Goal: Information Seeking & Learning: Find specific page/section

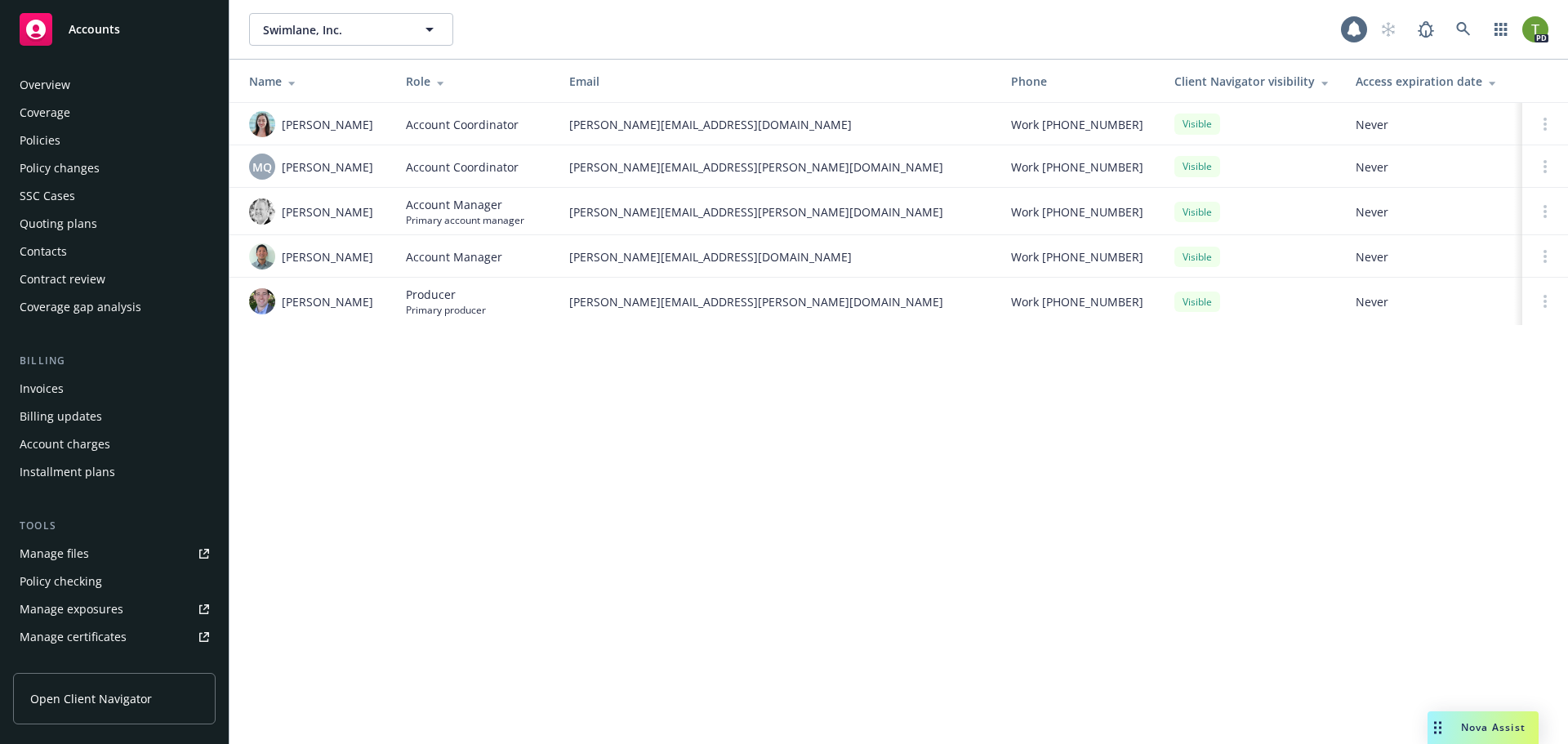
scroll to position [320, 0]
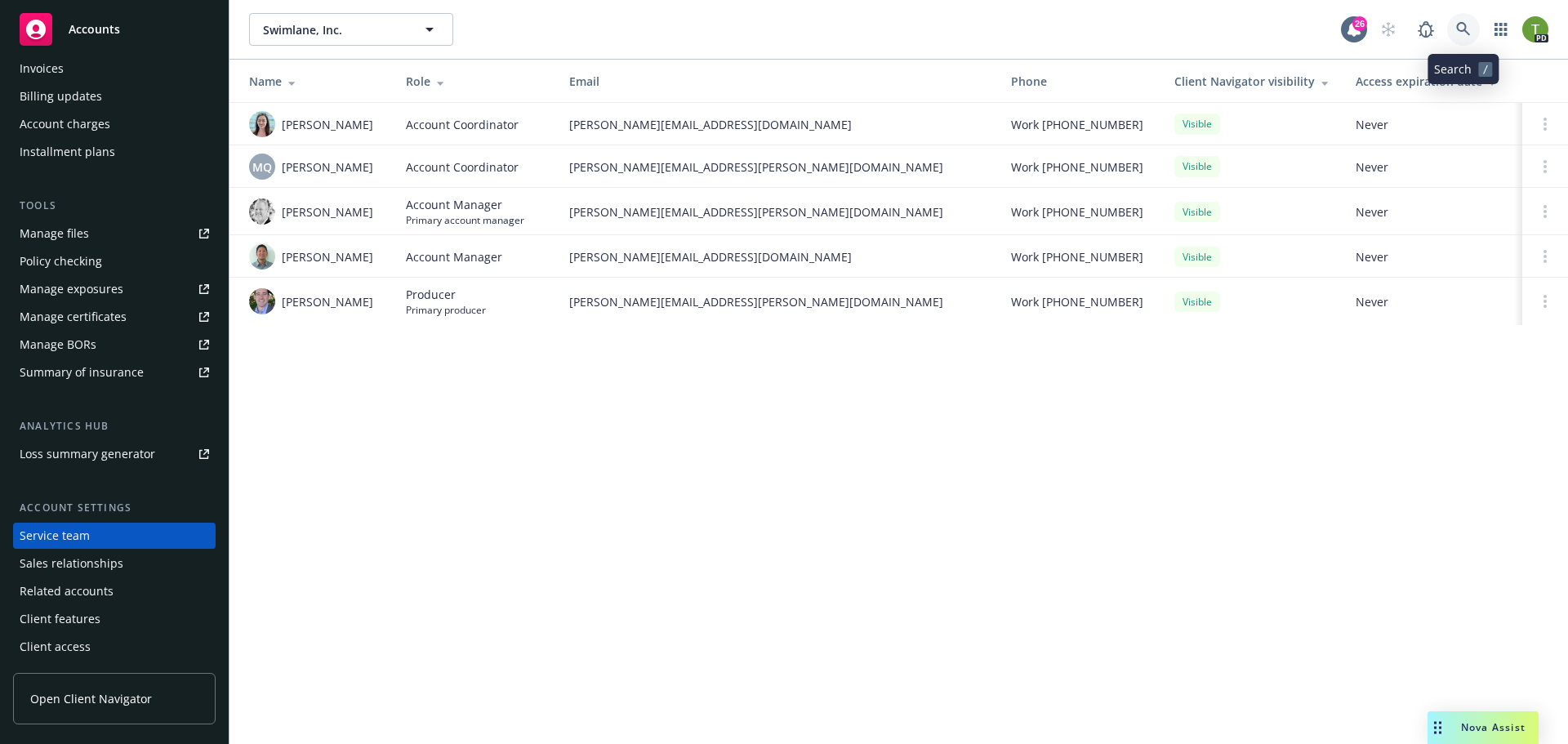
click at [1457, 32] on icon at bounding box center [1463, 29] width 15 height 15
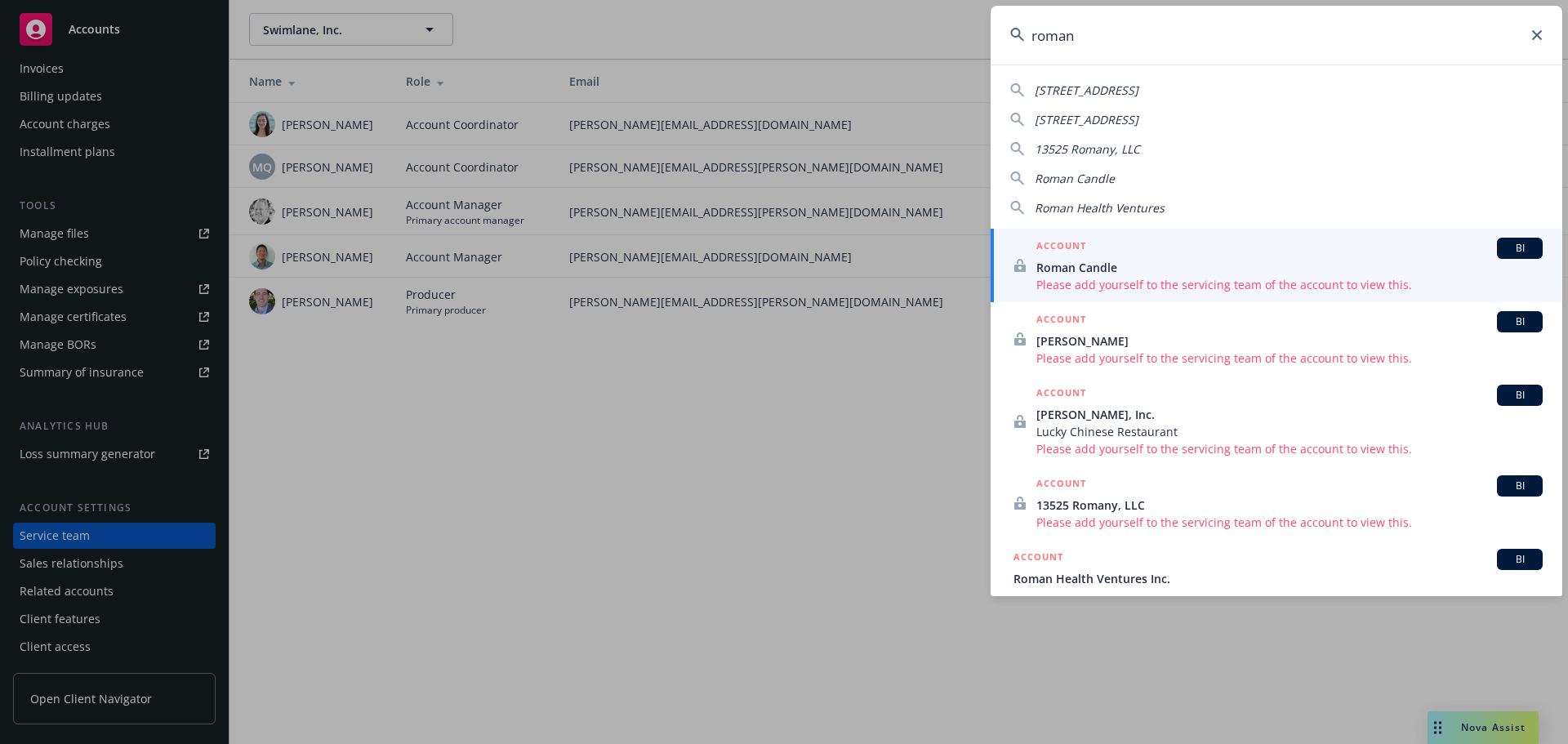
click at [1086, 209] on span "Roman Health Ventures" at bounding box center [1100, 208] width 130 height 16
type input "Roman Health Ventures"
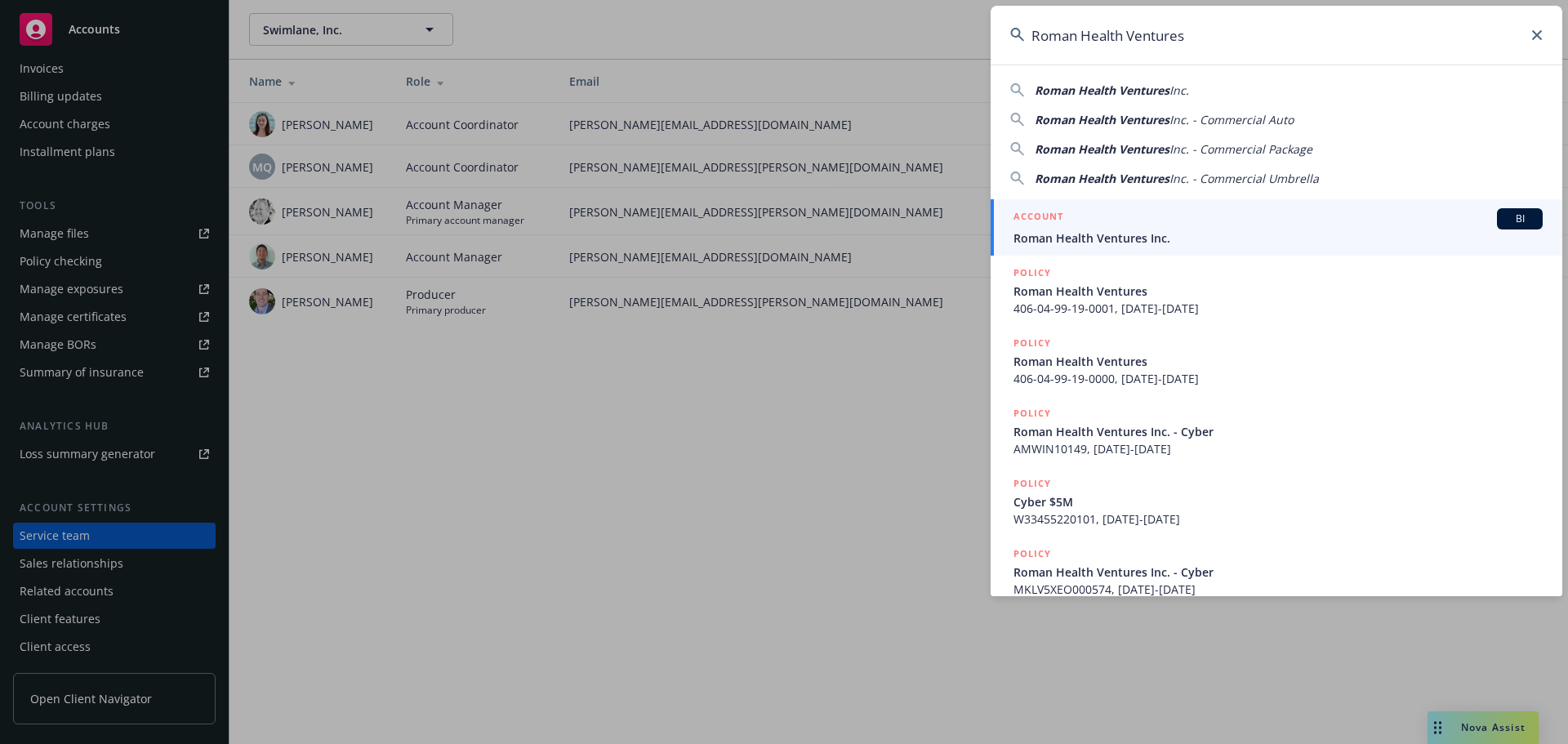
click at [1086, 230] on span "Roman Health Ventures Inc." at bounding box center [1278, 238] width 530 height 17
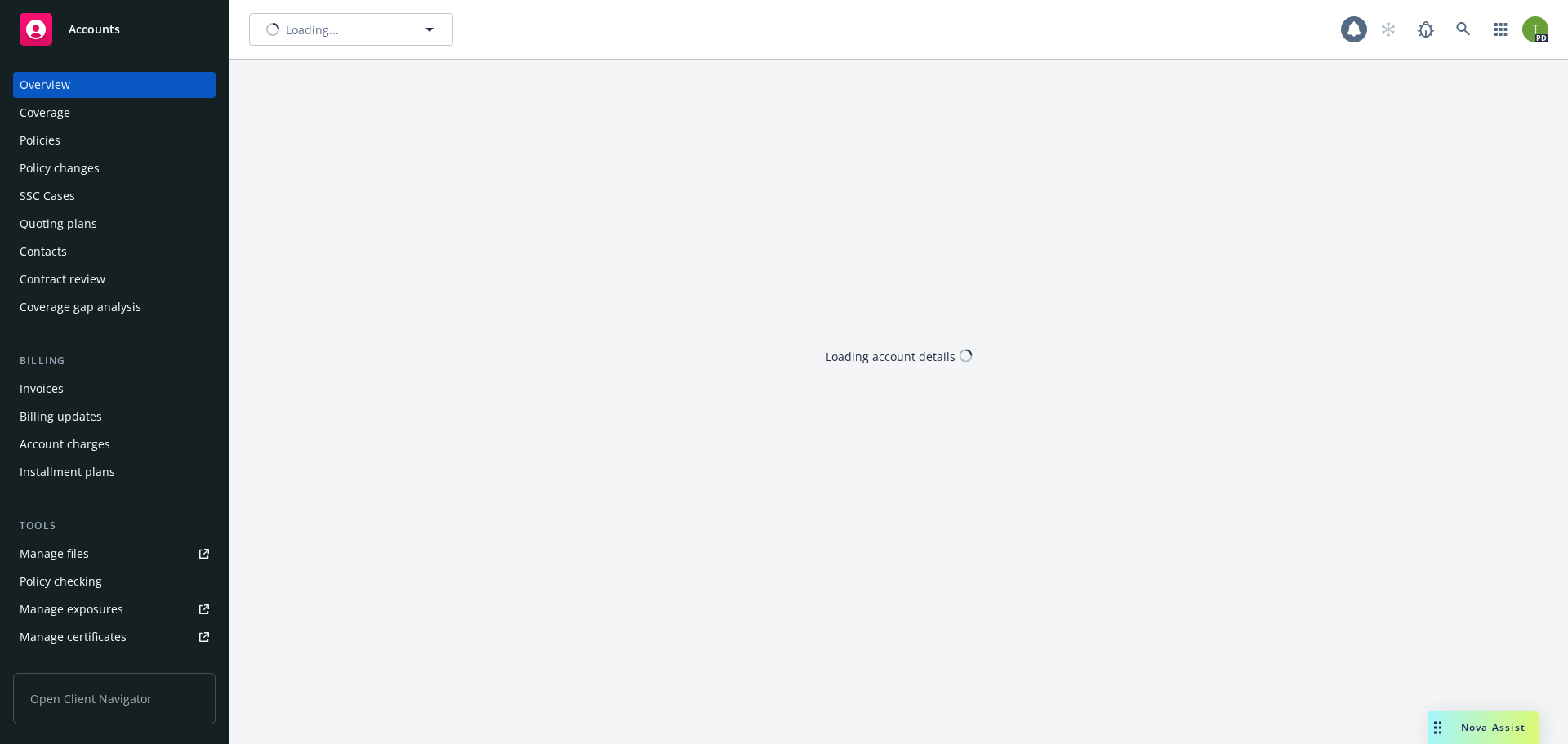
click at [49, 139] on div "Policies" at bounding box center [40, 140] width 41 height 26
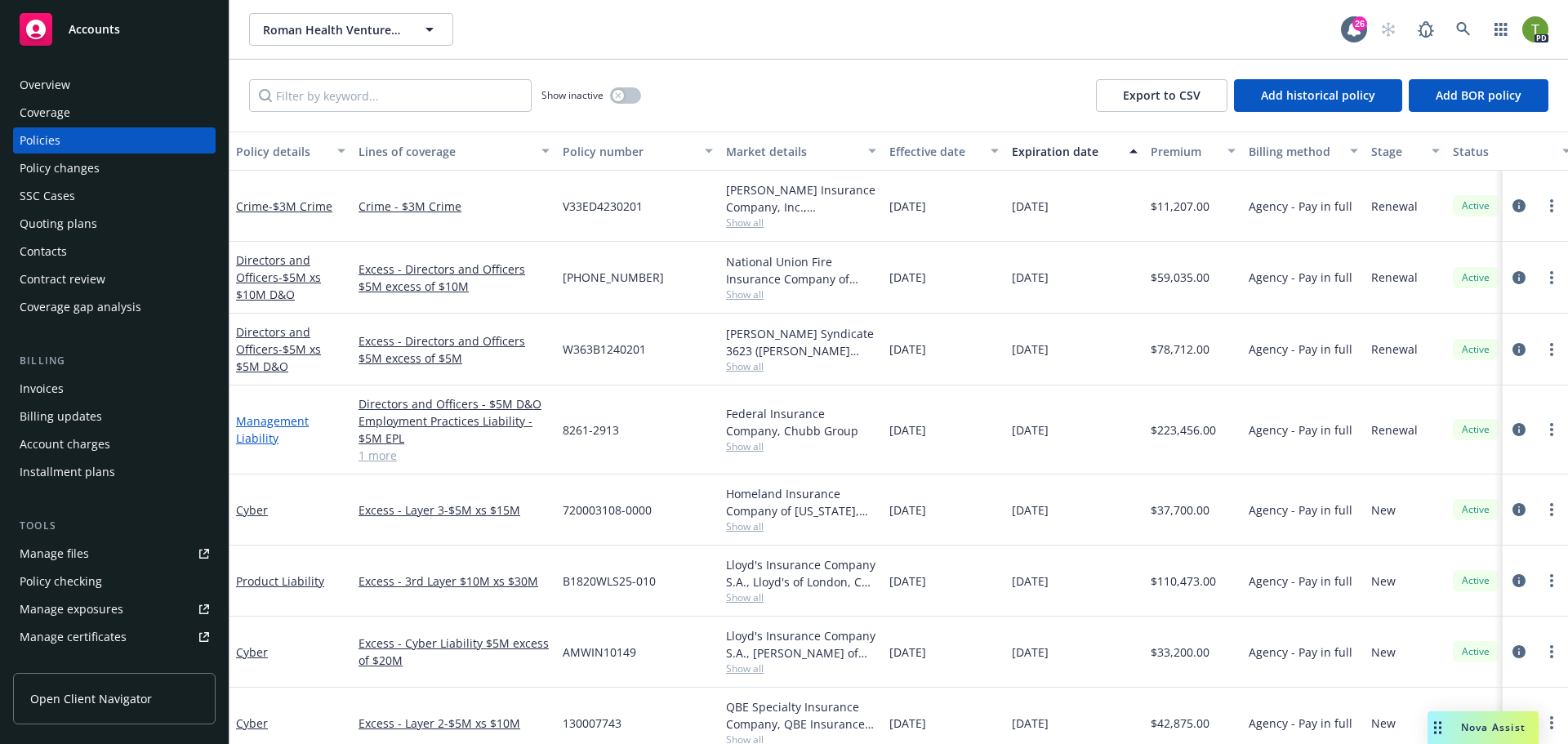
click at [265, 424] on link "Management Liability" at bounding box center [273, 430] width 73 height 33
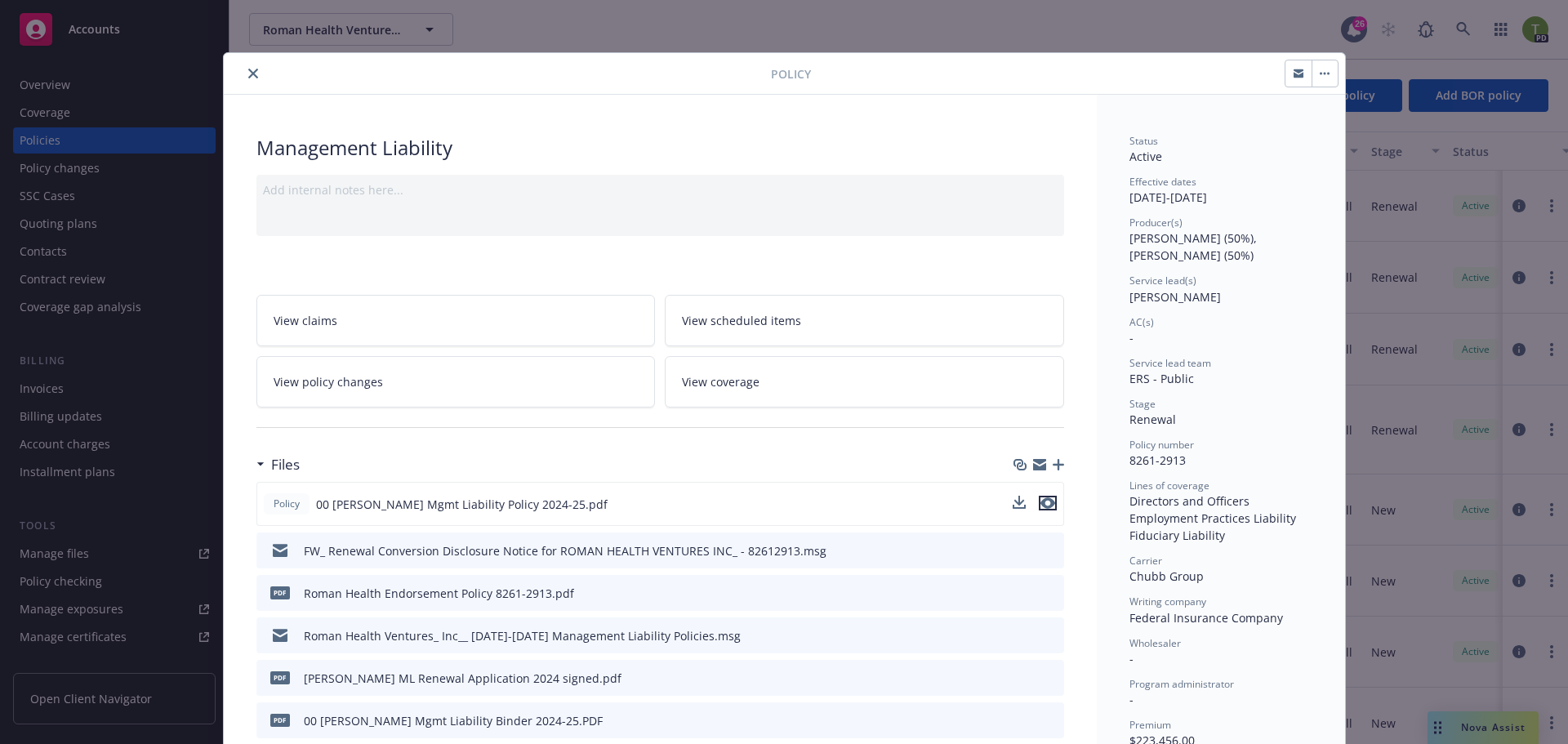
click at [1040, 507] on icon "preview file" at bounding box center [1047, 503] width 15 height 11
click at [248, 76] on icon "close" at bounding box center [253, 73] width 10 height 10
